Goal: Check status

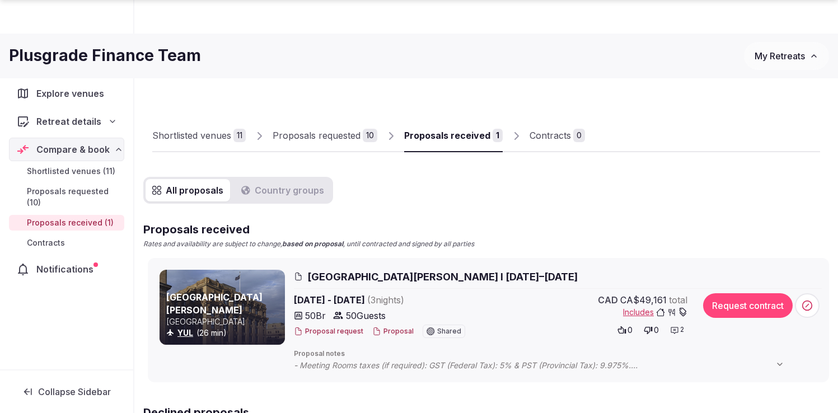
scroll to position [183, 0]
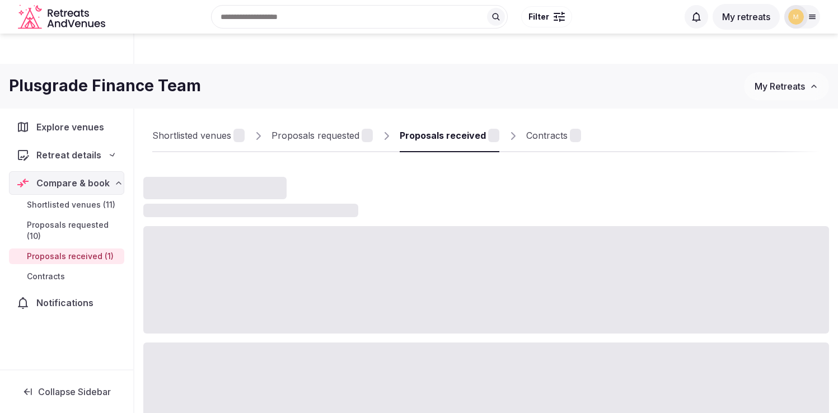
scroll to position [183, 0]
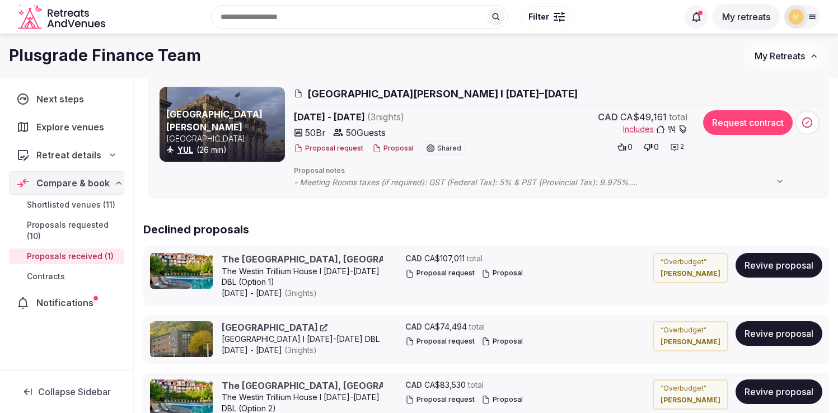
click at [69, 256] on span "Proposals received (1)" at bounding box center [70, 256] width 87 height 11
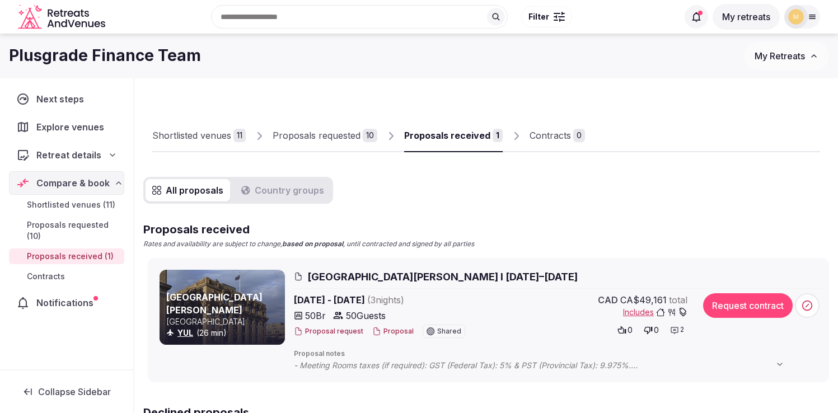
click at [465, 138] on div "Proposals received" at bounding box center [447, 135] width 86 height 13
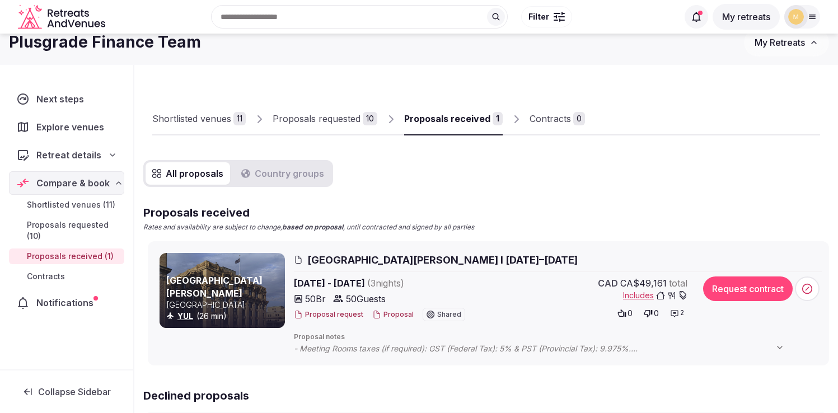
scroll to position [6, 0]
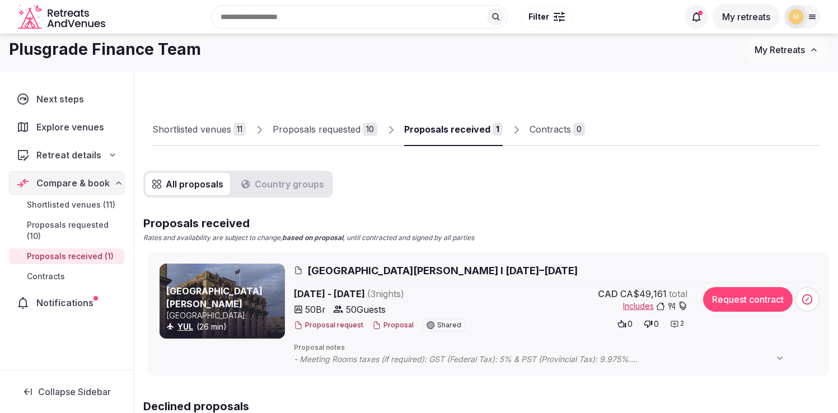
click at [47, 231] on span "Proposals requested (10)" at bounding box center [73, 230] width 93 height 22
